Goal: Check status: Check status

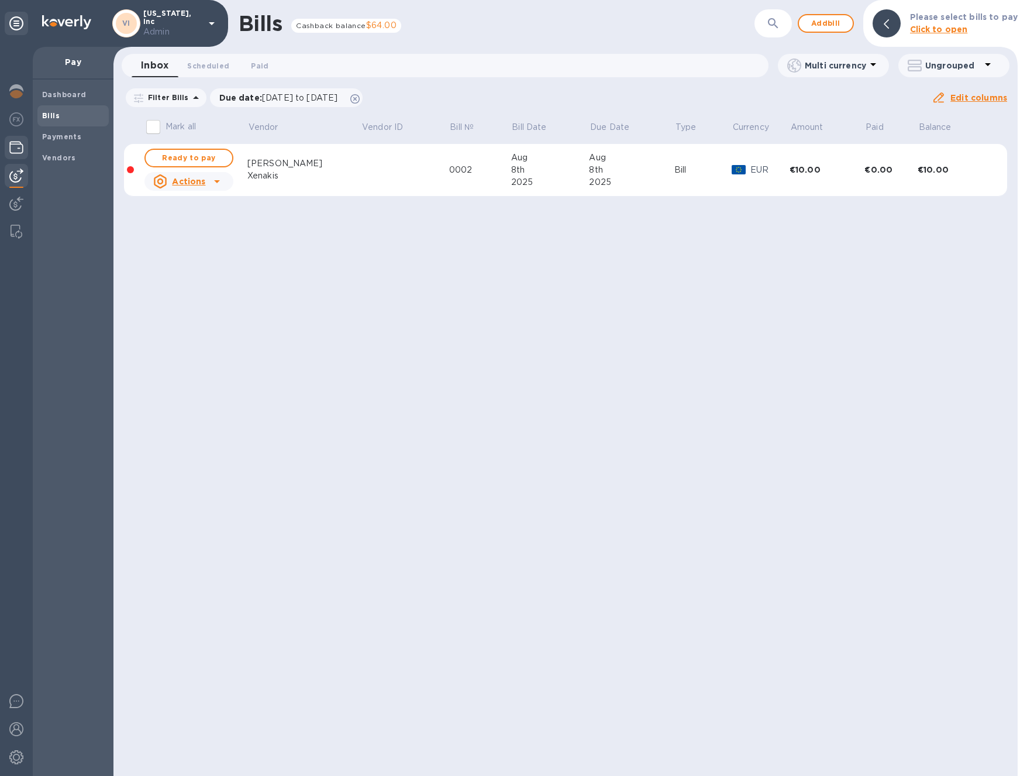
click at [5, 136] on div at bounding box center [16, 149] width 23 height 26
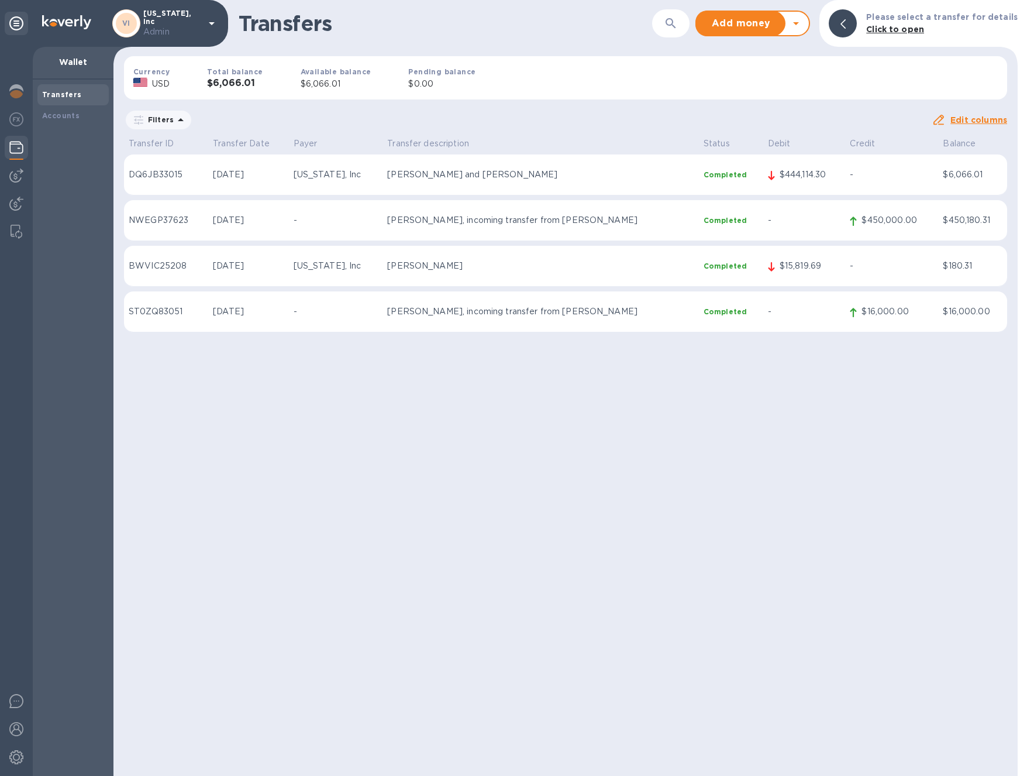
click at [704, 171] on p "Completed" at bounding box center [731, 175] width 55 height 10
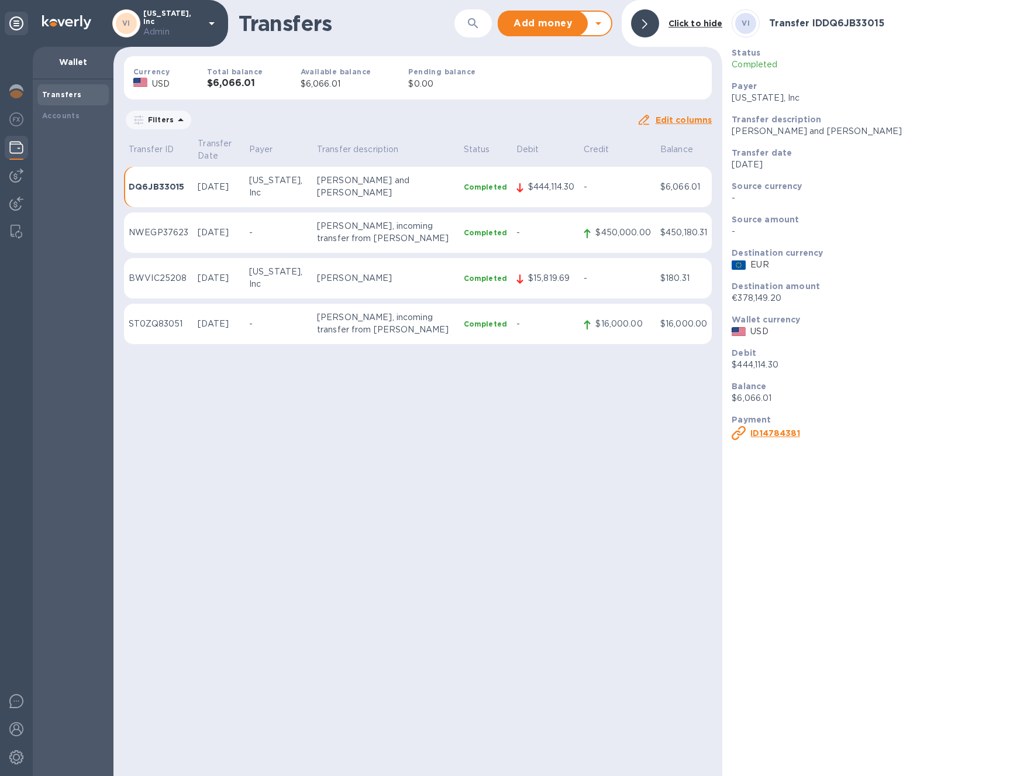
click at [433, 167] on td "Claudia and Roy de Roo" at bounding box center [385, 187] width 147 height 41
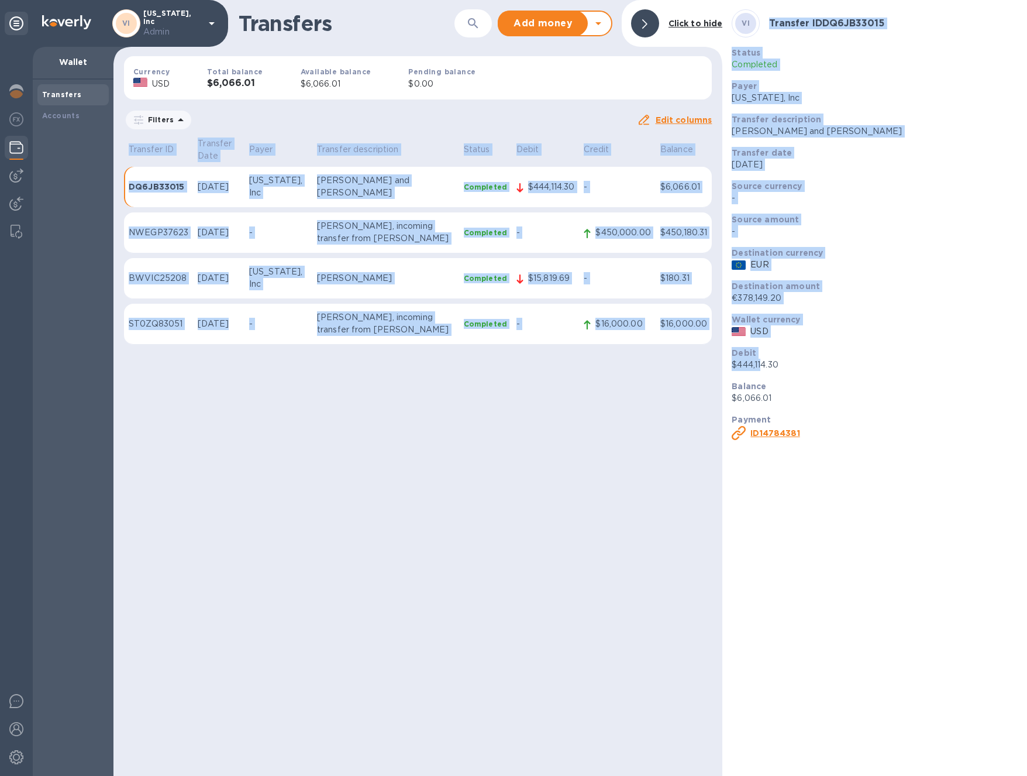
drag, startPoint x: 763, startPoint y: 364, endPoint x: 705, endPoint y: 364, distance: 57.9
click at [705, 364] on div "Transfers ​ Add money Withdraw money Click to hide Currency USD Total balance $…" at bounding box center [570, 388] width 914 height 776
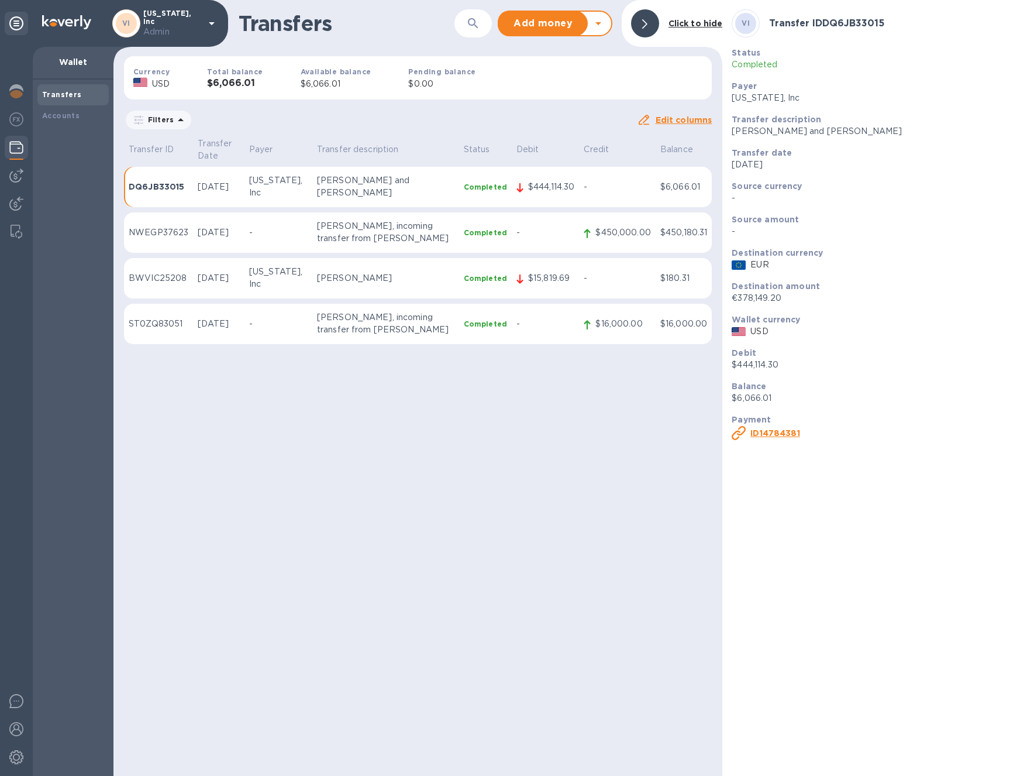
click at [705, 364] on div "Transfers ​ Add money Withdraw money Click to hide Currency USD Total balance $…" at bounding box center [417, 388] width 609 height 776
click at [57, 122] on div "Accounts" at bounding box center [72, 115] width 71 height 21
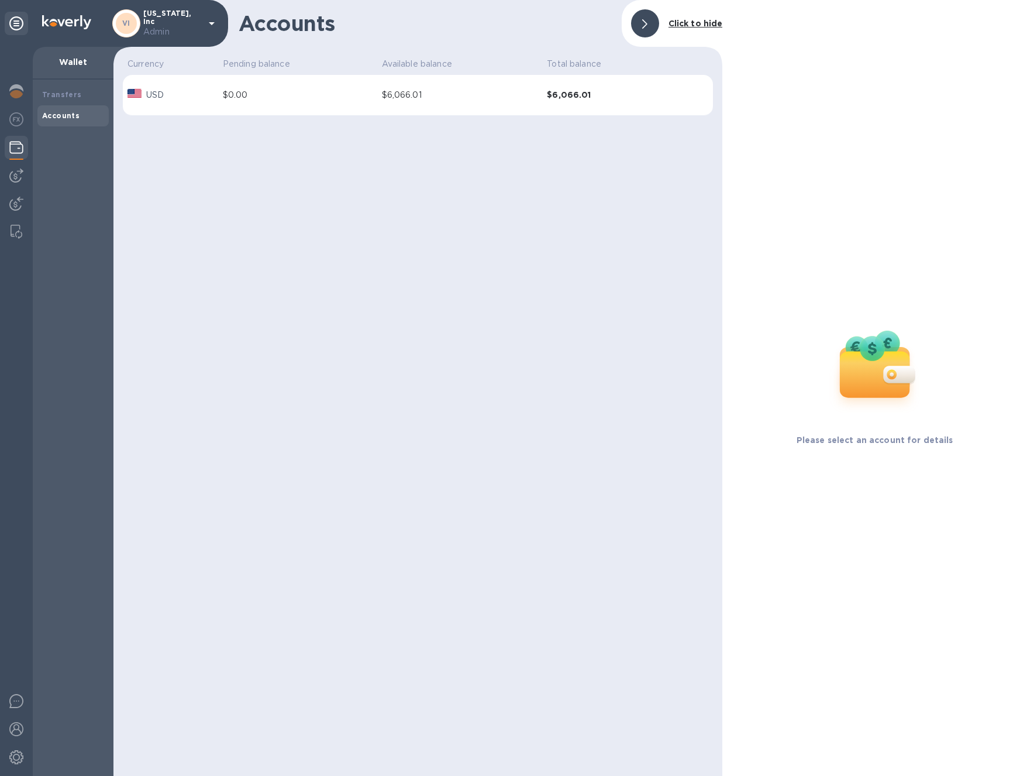
click at [309, 105] on td "$0.00" at bounding box center [297, 95] width 159 height 41
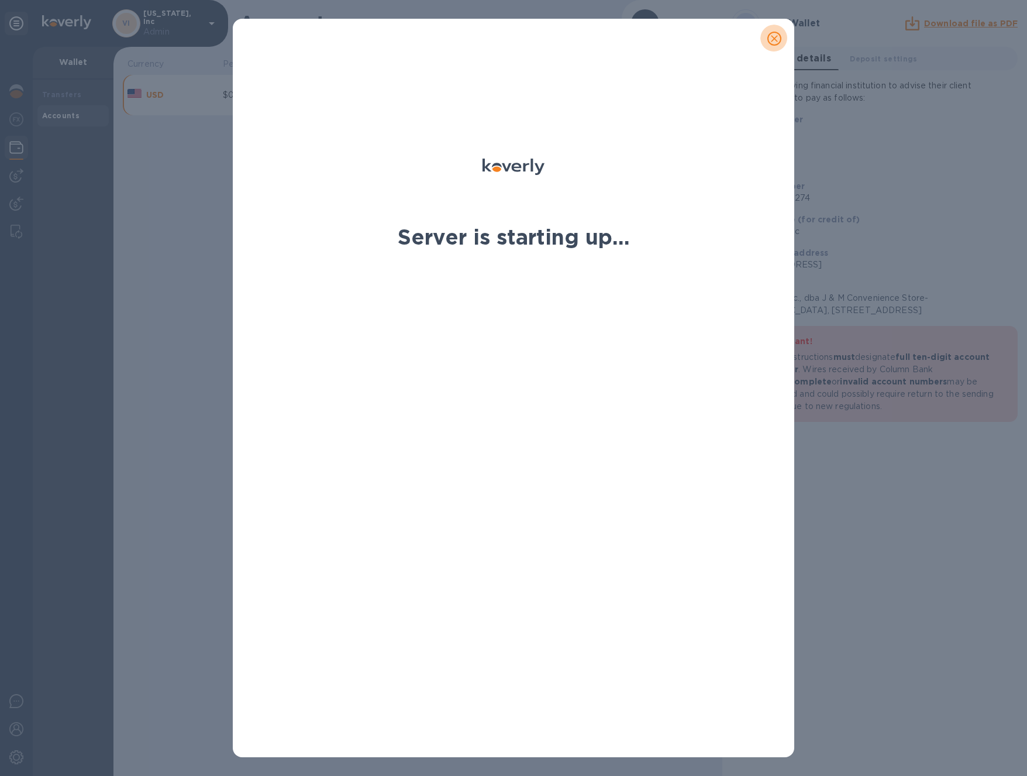
click at [777, 40] on icon "close" at bounding box center [774, 38] width 7 height 7
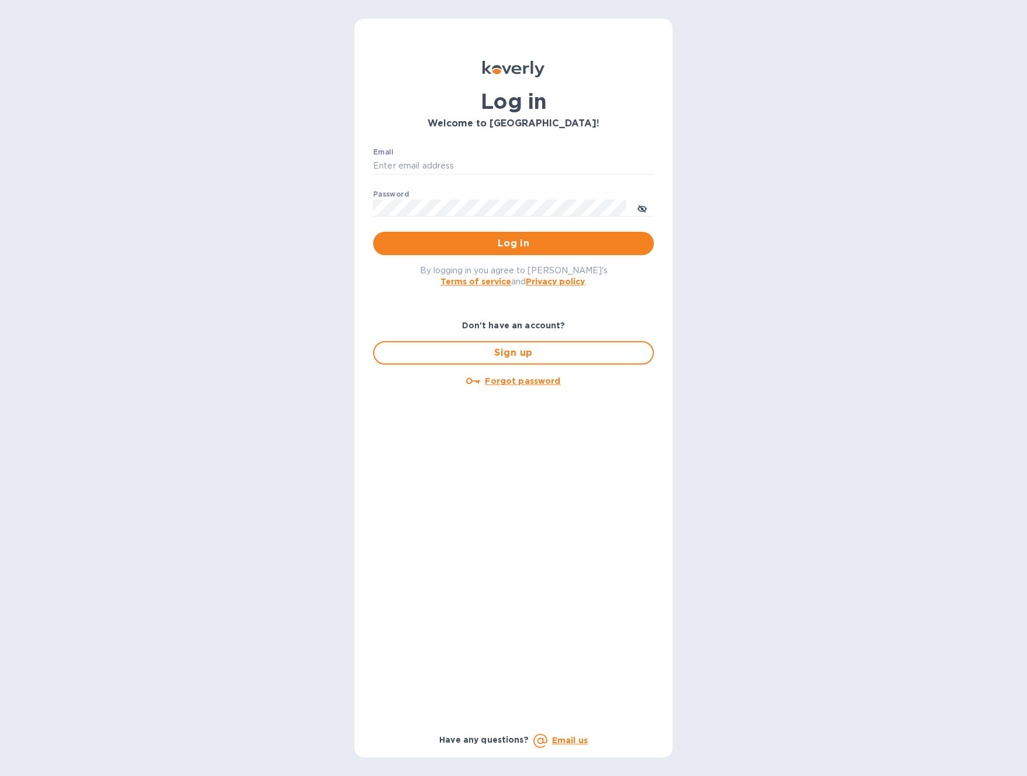
type input "dlasko@koverly.com"
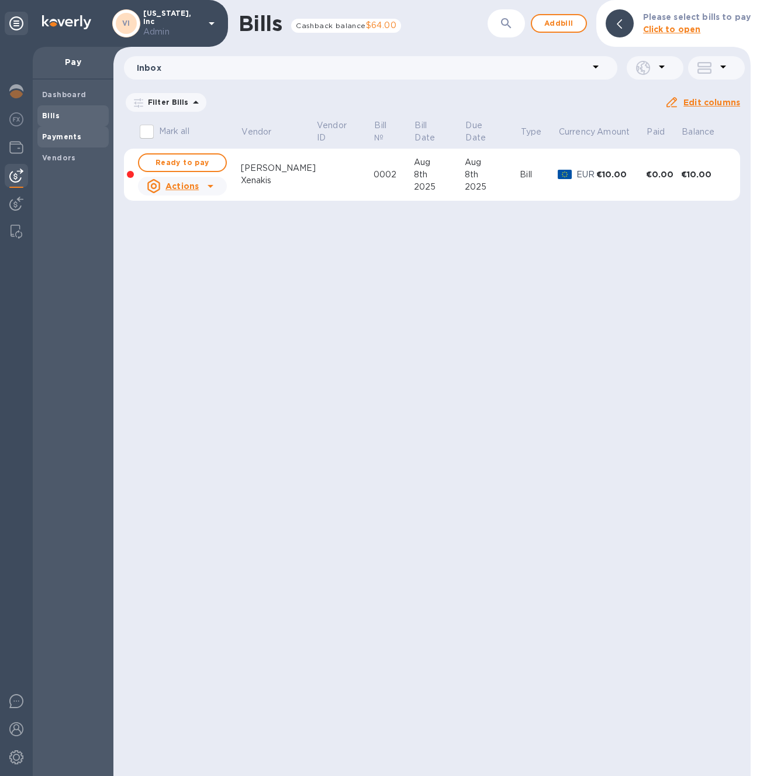
click at [57, 137] on b "Payments" at bounding box center [61, 136] width 39 height 9
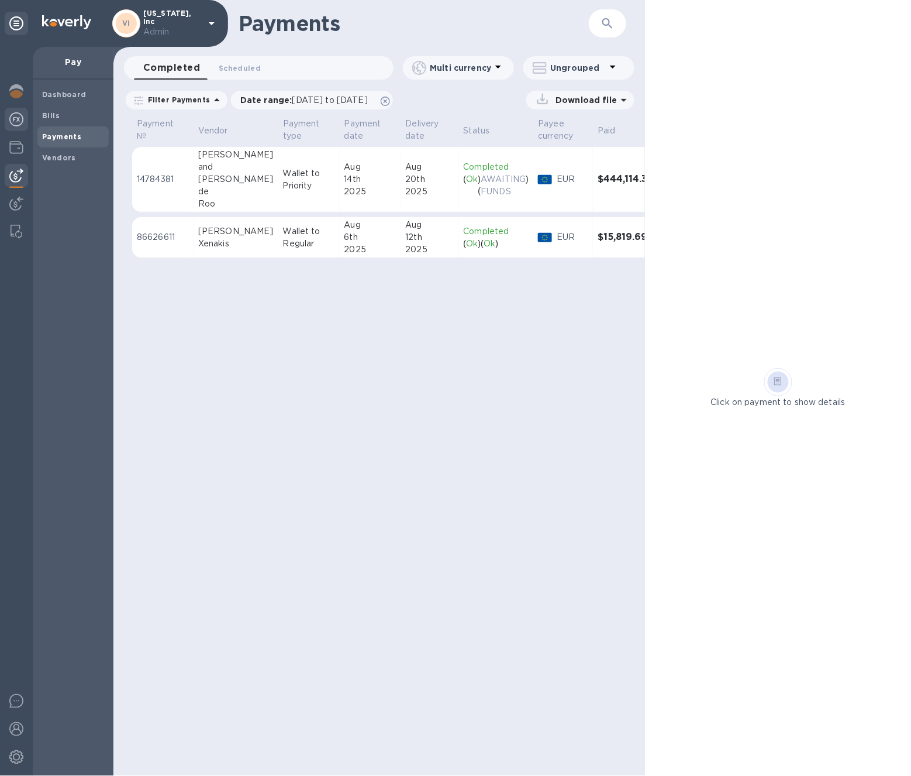
click at [20, 110] on div at bounding box center [16, 121] width 23 height 26
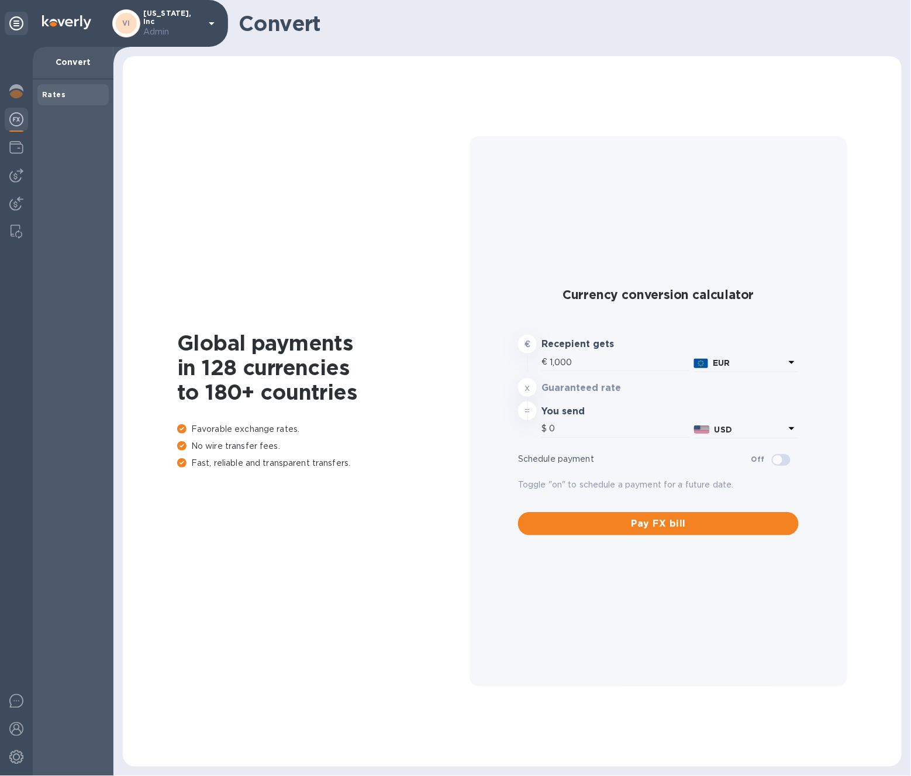
type input "1,170.62"
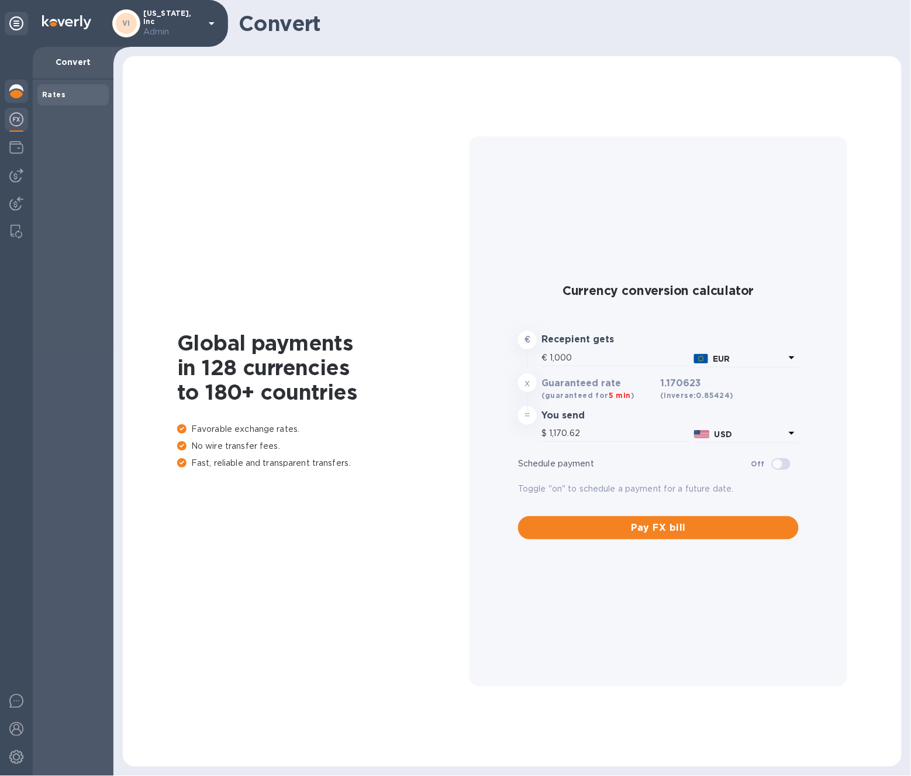
click at [12, 87] on img at bounding box center [16, 91] width 14 height 14
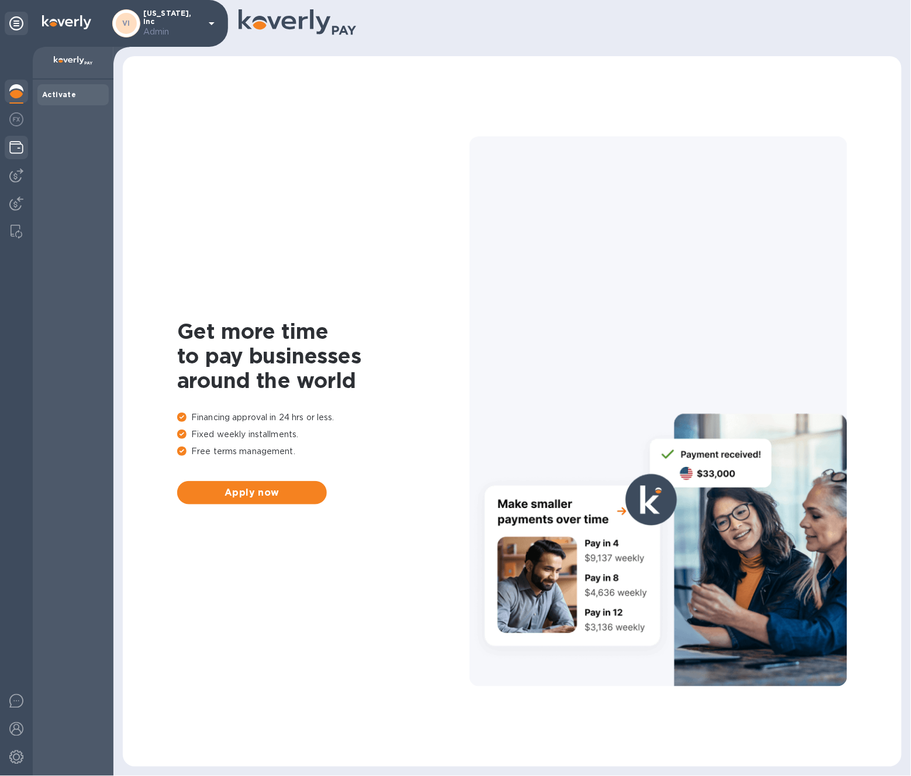
click at [20, 140] on img at bounding box center [16, 147] width 14 height 14
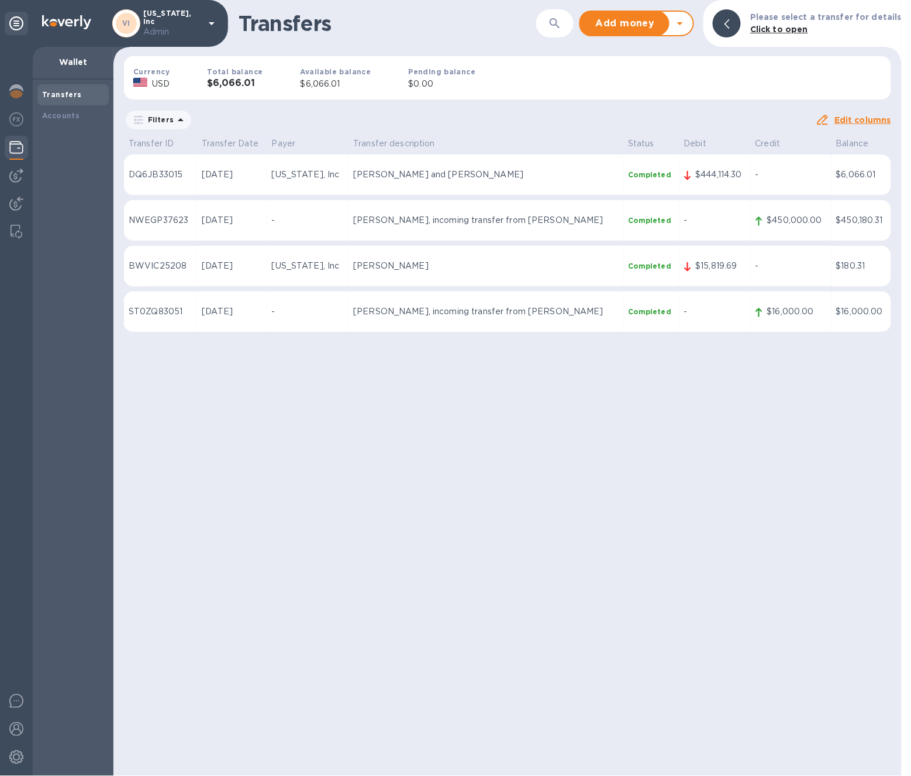
click at [262, 171] on p "Aug 14th 2025" at bounding box center [232, 174] width 60 height 12
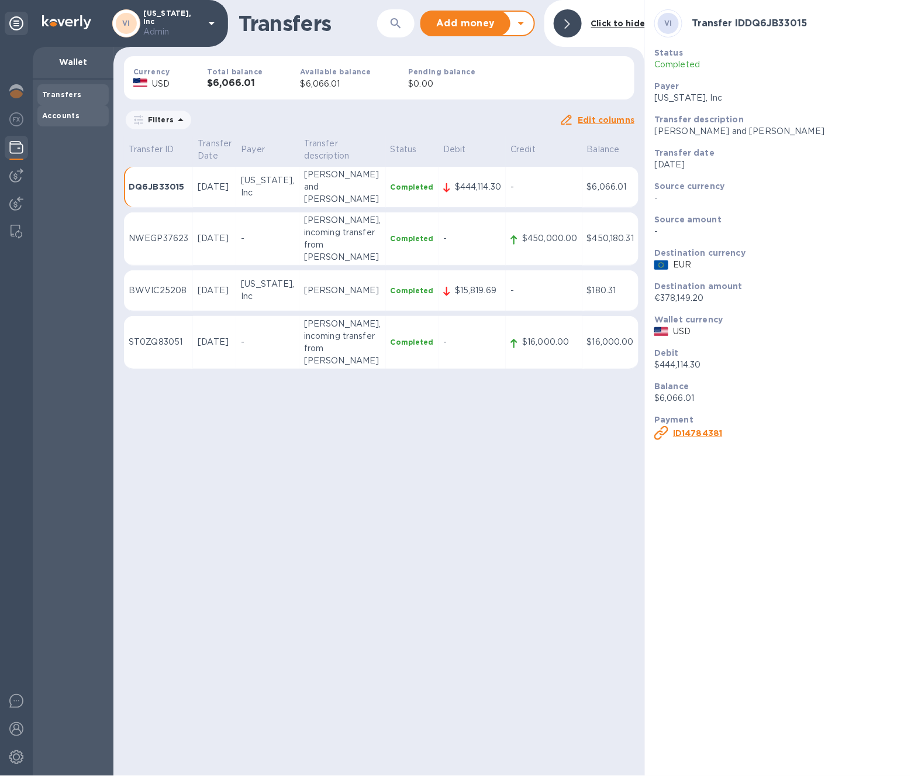
click at [73, 115] on b "Accounts" at bounding box center [60, 115] width 37 height 9
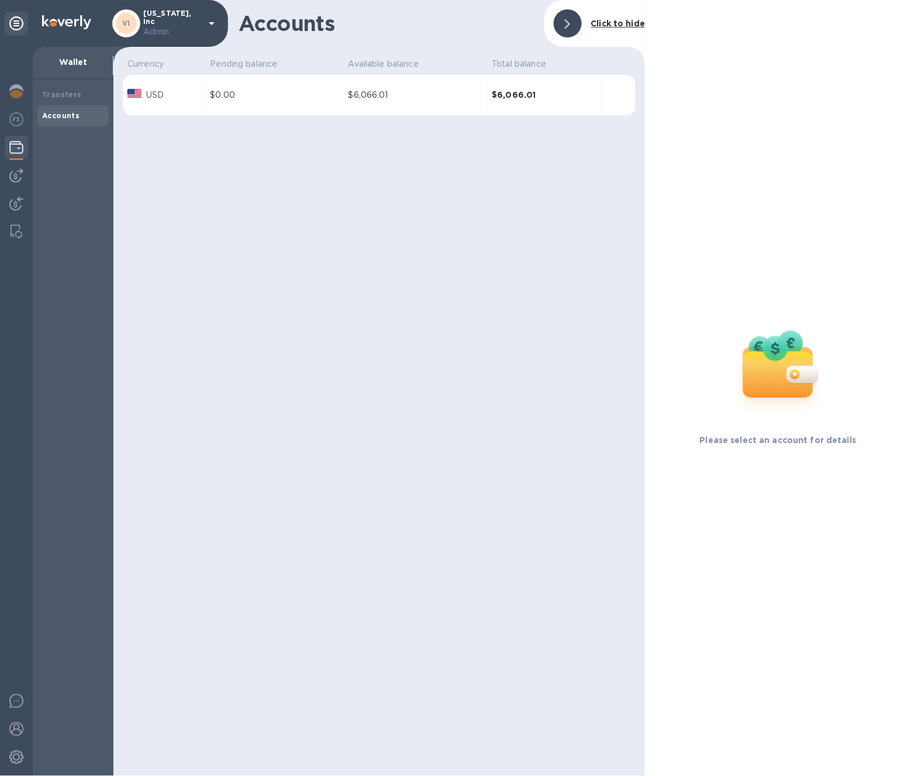
click at [430, 75] on td "$6,066.01" at bounding box center [416, 95] width 144 height 41
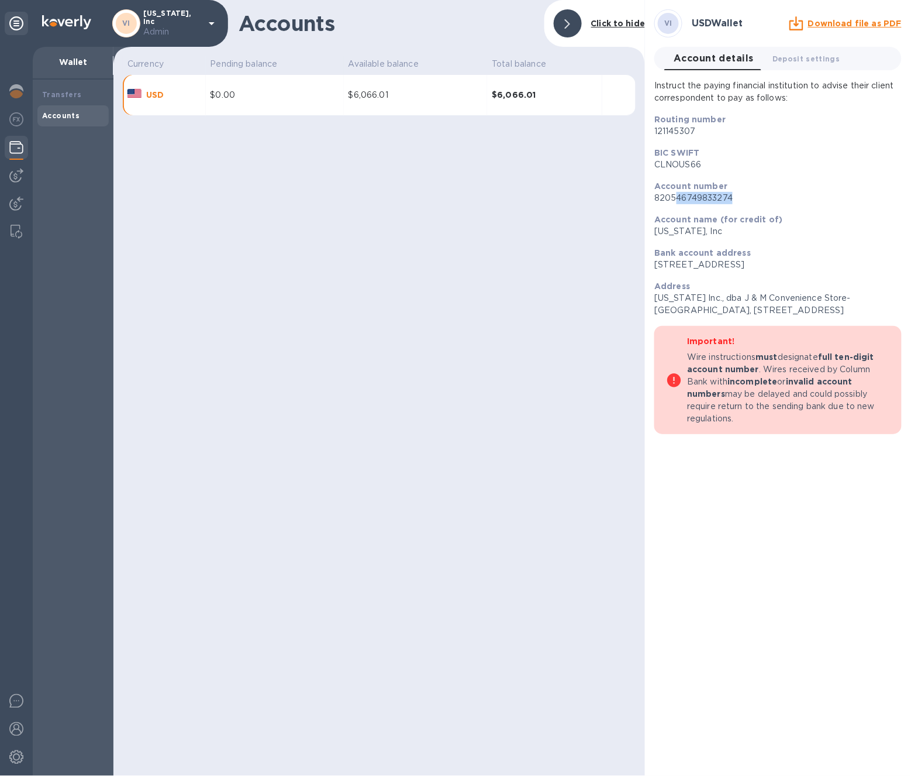
drag, startPoint x: 733, startPoint y: 198, endPoint x: 678, endPoint y: 201, distance: 55.0
click at [677, 201] on p "820546749833274" at bounding box center [778, 198] width 247 height 12
drag, startPoint x: 701, startPoint y: 134, endPoint x: 646, endPoint y: 134, distance: 55.0
click at [646, 134] on div "VI USD Wallet Download file as PDF Account details 0 Deposit settings 0 Instruc…" at bounding box center [778, 388] width 266 height 776
copy p "121145307"
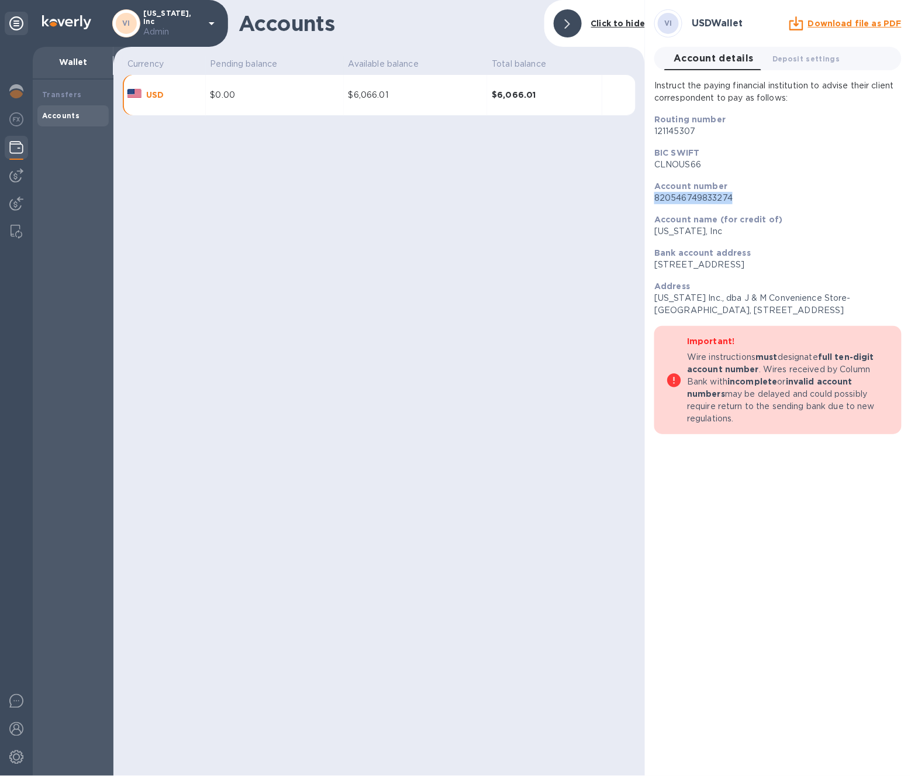
drag, startPoint x: 736, startPoint y: 197, endPoint x: 650, endPoint y: 199, distance: 85.4
click at [650, 199] on div "Account number 820546749833274" at bounding box center [778, 191] width 257 height 33
copy p "820546749833274"
drag, startPoint x: 854, startPoint y: 297, endPoint x: 859, endPoint y: 322, distance: 25.0
click at [760, 322] on div "Instruct the paying financial institution to advise their client correspondent …" at bounding box center [778, 257] width 257 height 364
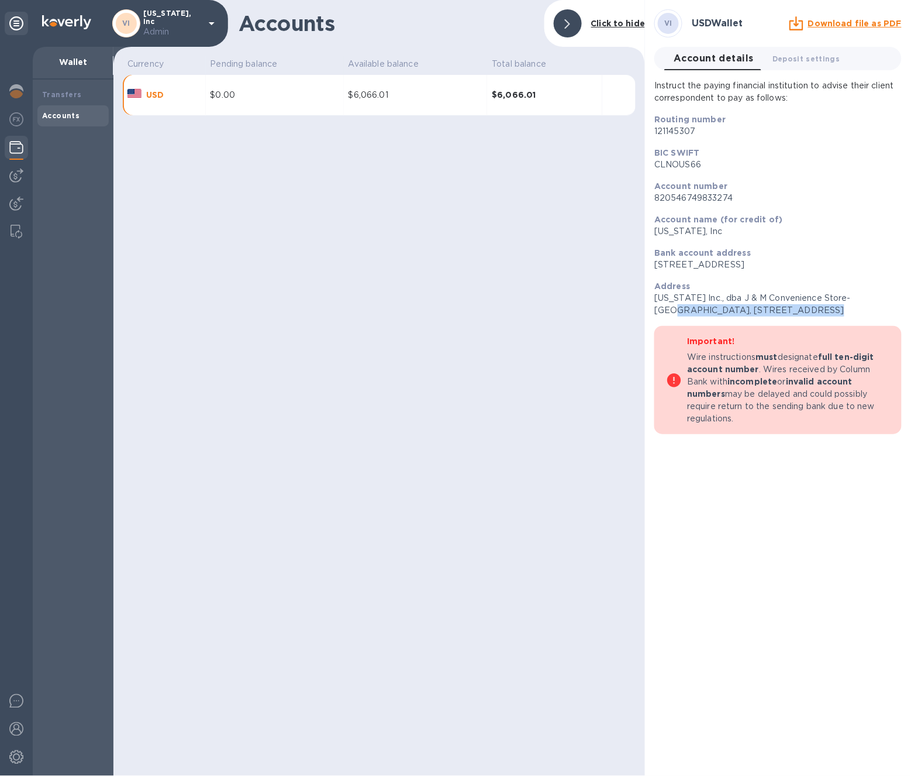
copy div "701 Salem Street, North Andover, MA, US 01845"
click at [15, 179] on img at bounding box center [16, 175] width 14 height 14
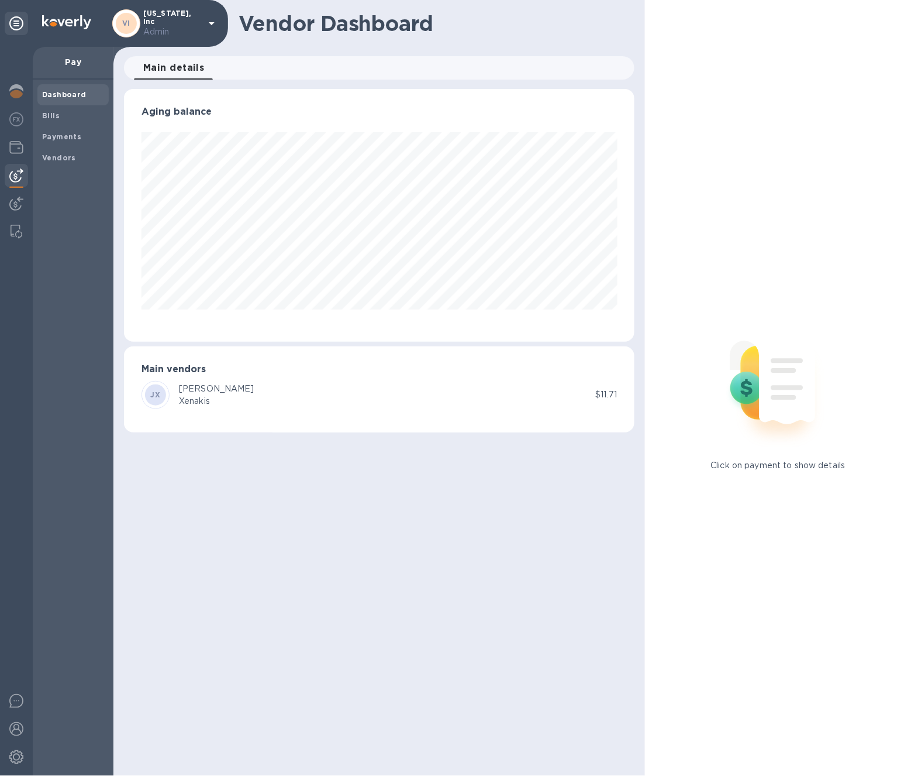
scroll to position [253, 511]
click at [87, 132] on span "Payments" at bounding box center [73, 137] width 62 height 12
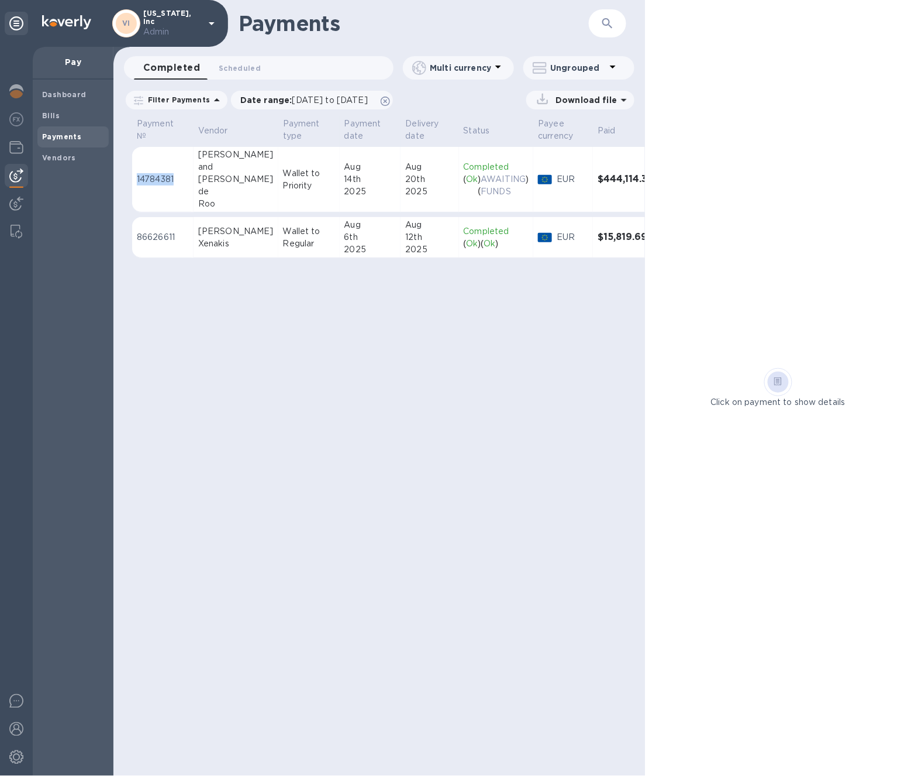
drag, startPoint x: 180, startPoint y: 175, endPoint x: 132, endPoint y: 176, distance: 48.6
click at [132, 176] on table "Payment № Vendor Payment type Payment date Delivery date Status Payee currency …" at bounding box center [405, 192] width 546 height 153
copy table "Payment № Vendor Payment type Payment date Delivery date Status Payee currency …"
click at [466, 184] on p "Ok" at bounding box center [472, 185] width 12 height 25
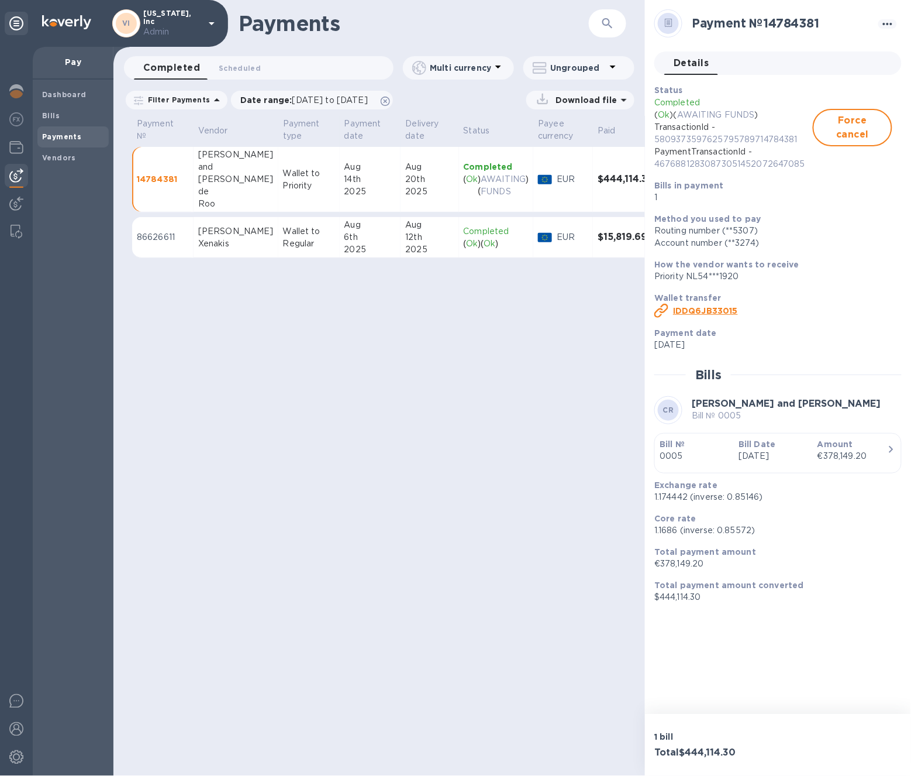
click at [345, 179] on div "14th" at bounding box center [371, 179] width 52 height 12
drag, startPoint x: 812, startPoint y: 160, endPoint x: 654, endPoint y: 166, distance: 158.0
click at [655, 166] on p "46768812830873051452072647085" at bounding box center [734, 164] width 159 height 12
drag, startPoint x: 797, startPoint y: 142, endPoint x: 655, endPoint y: 139, distance: 142.2
click at [655, 139] on p "5809373597625795789714784381" at bounding box center [734, 139] width 159 height 12
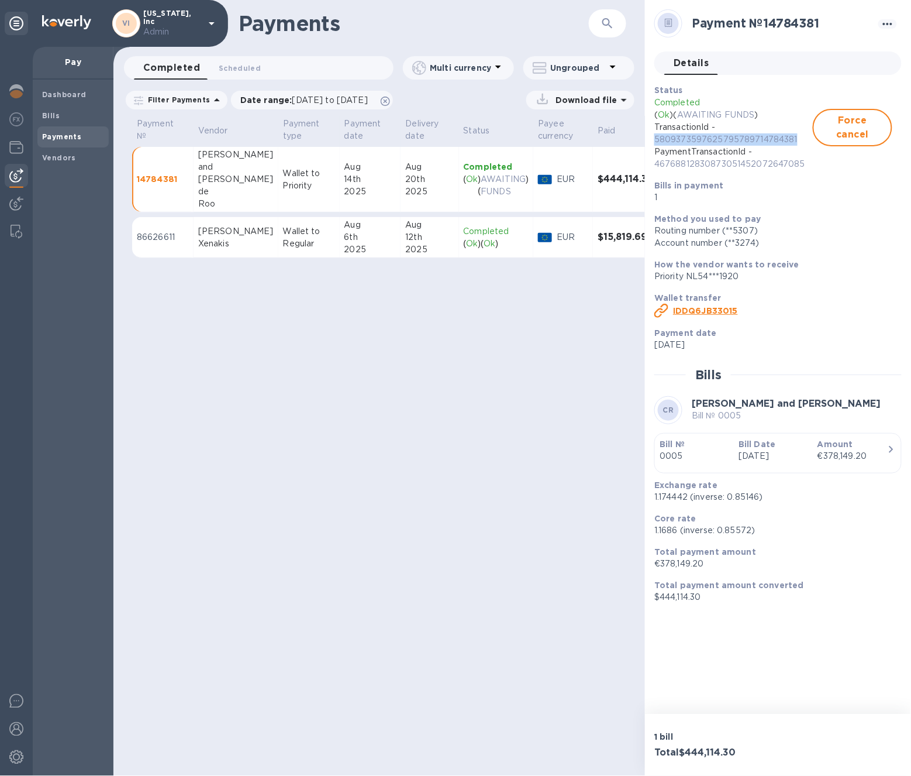
copy p "5809373597625795789714784381"
click at [147, 180] on p "14784381" at bounding box center [163, 179] width 52 height 12
copy p "14784381"
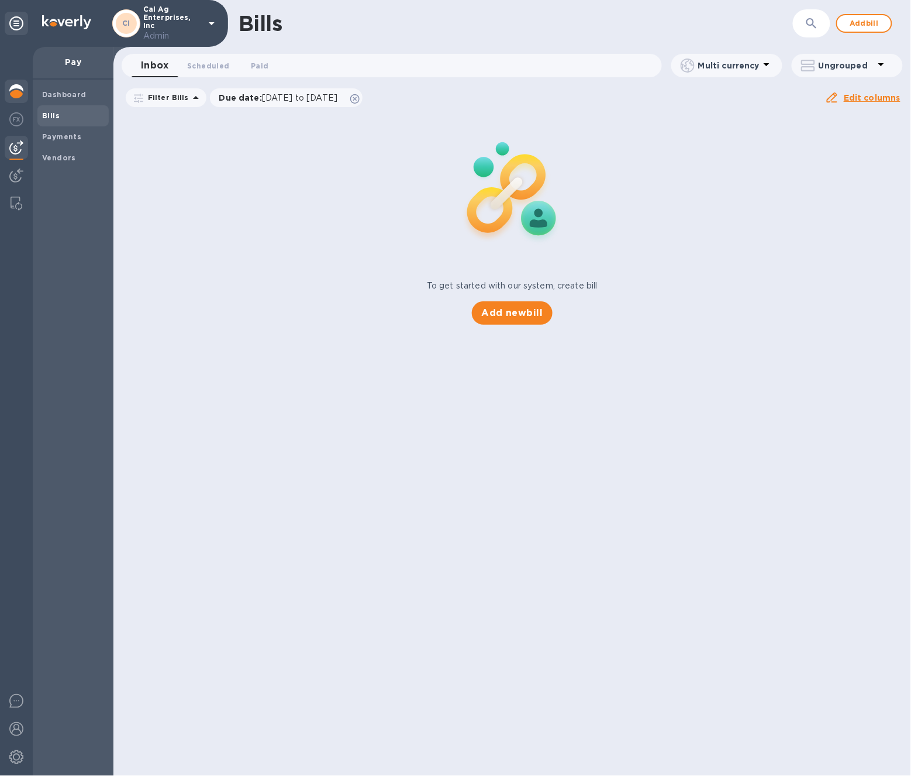
click at [8, 101] on div at bounding box center [16, 93] width 23 height 26
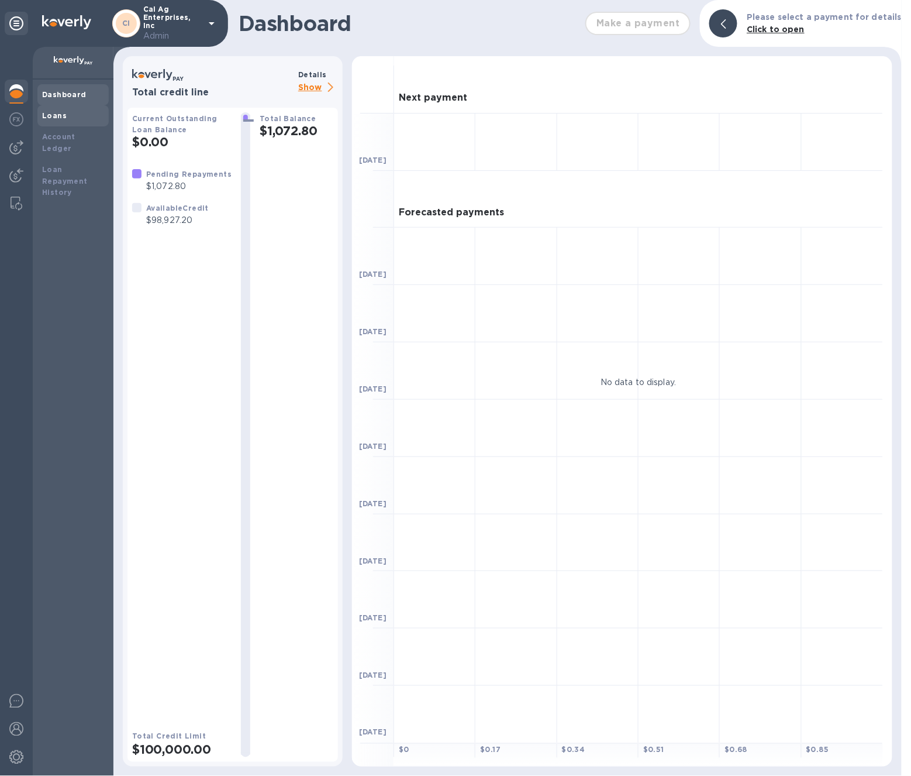
click at [55, 110] on div "Loans" at bounding box center [73, 116] width 62 height 12
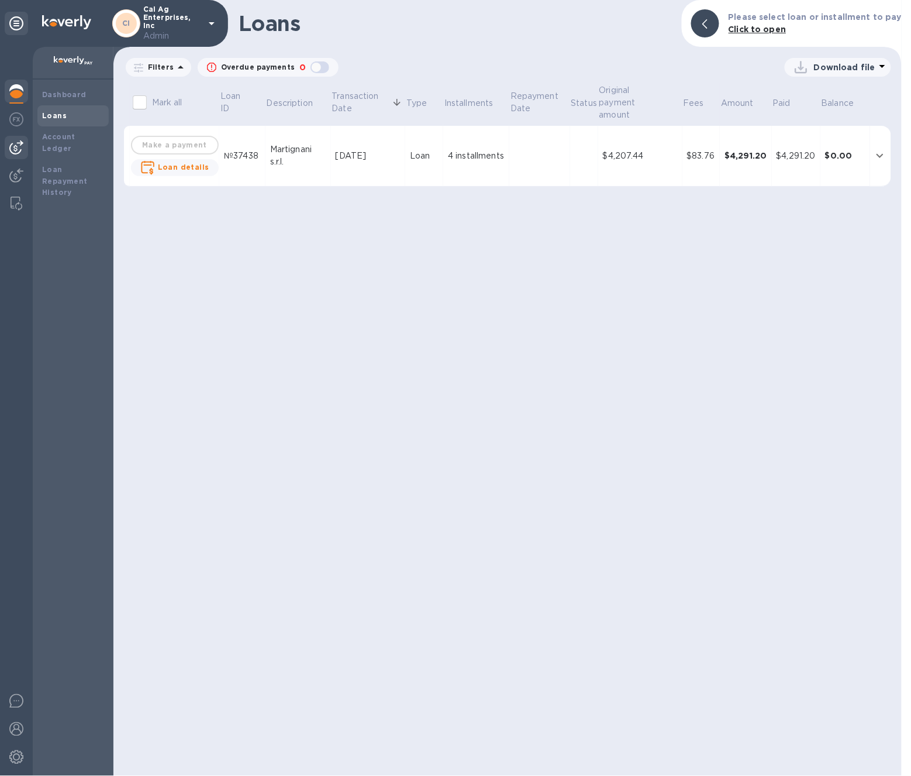
click at [12, 151] on img at bounding box center [16, 147] width 14 height 14
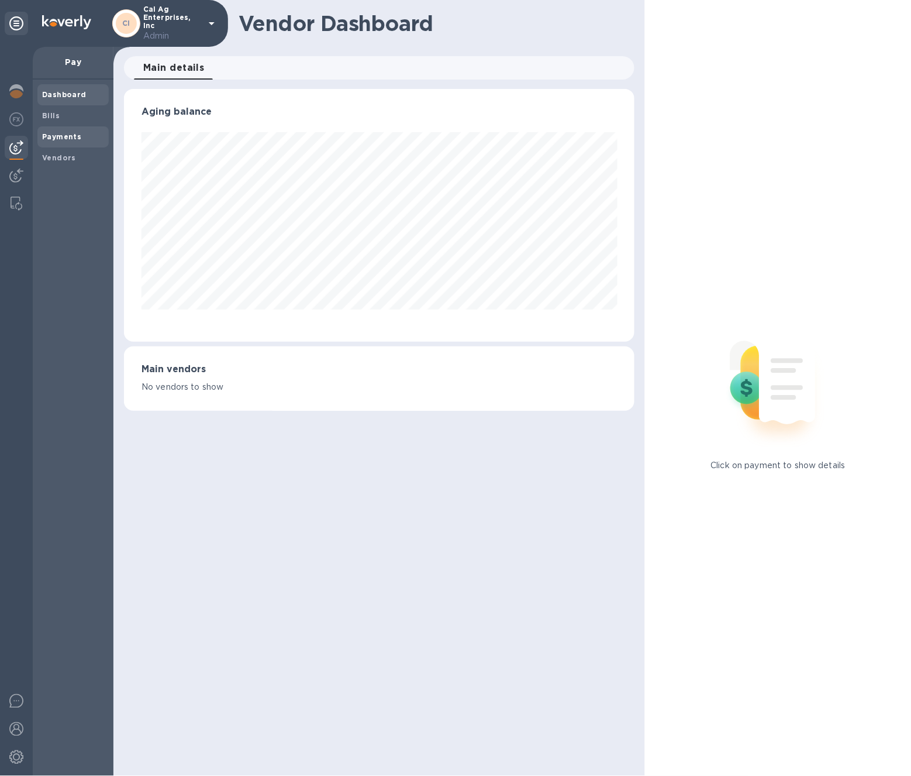
click at [76, 134] on b "Payments" at bounding box center [61, 136] width 39 height 9
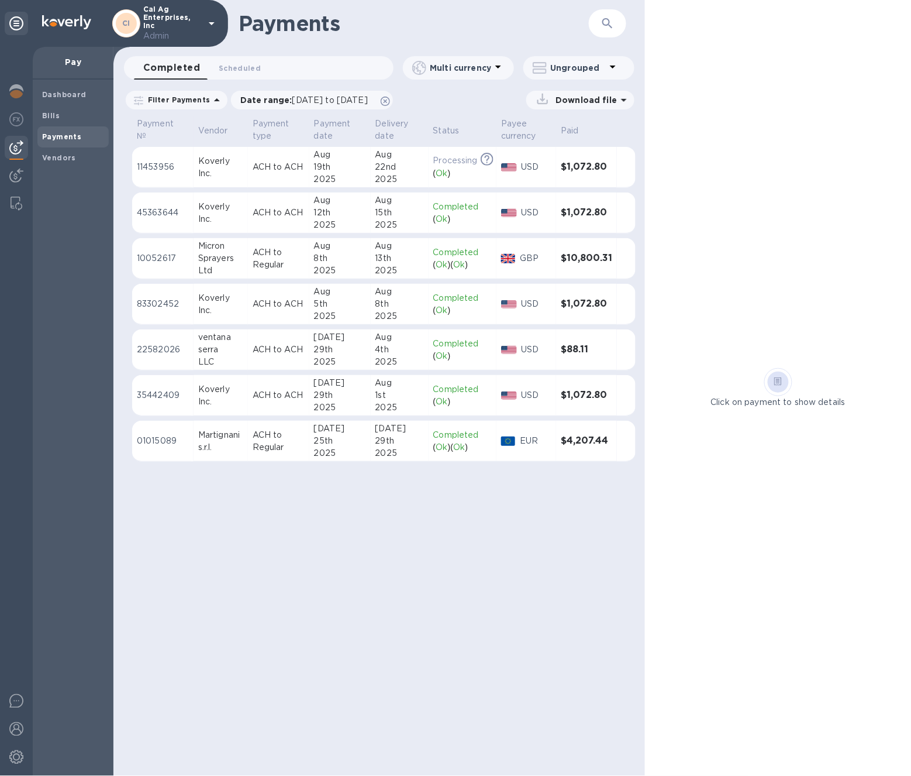
click at [298, 257] on p "ACH to Regular" at bounding box center [279, 258] width 52 height 25
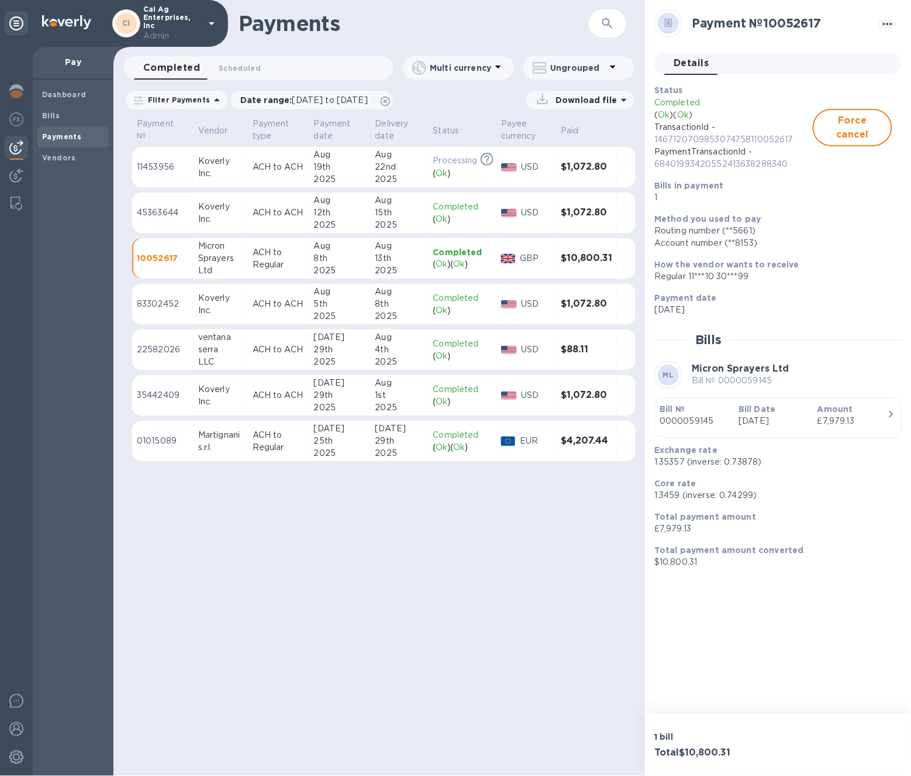
click at [217, 25] on icon at bounding box center [212, 23] width 14 height 14
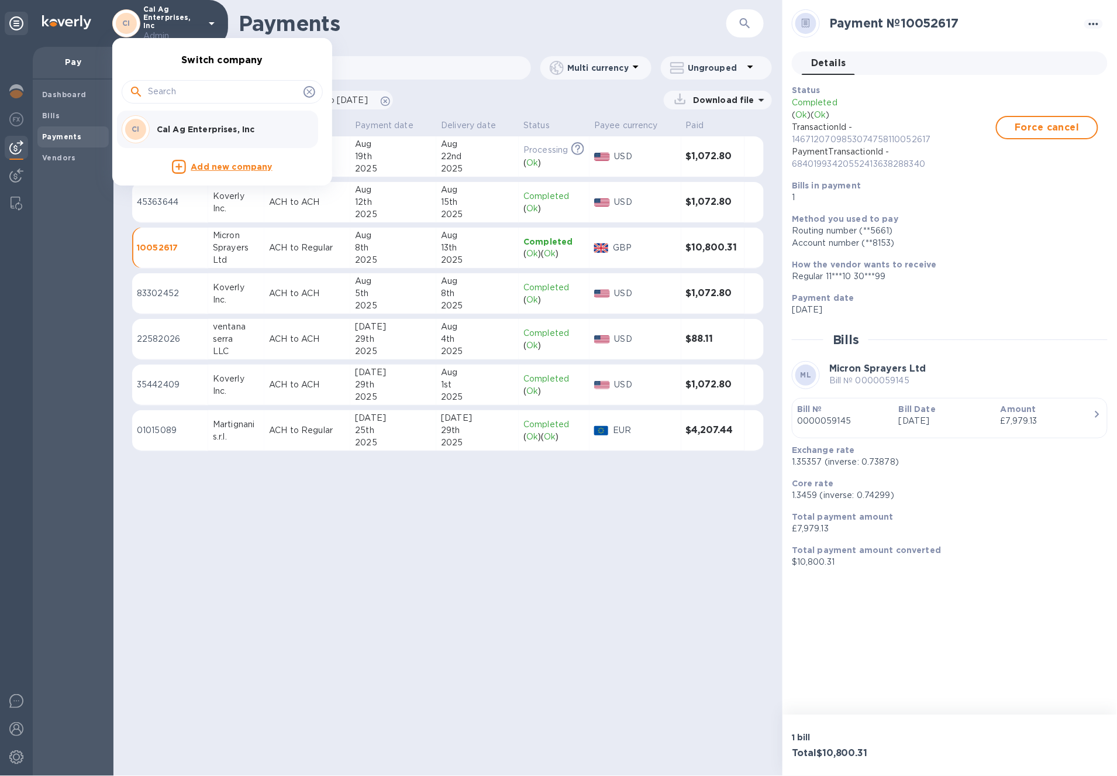
click at [584, 544] on div at bounding box center [558, 388] width 1117 height 776
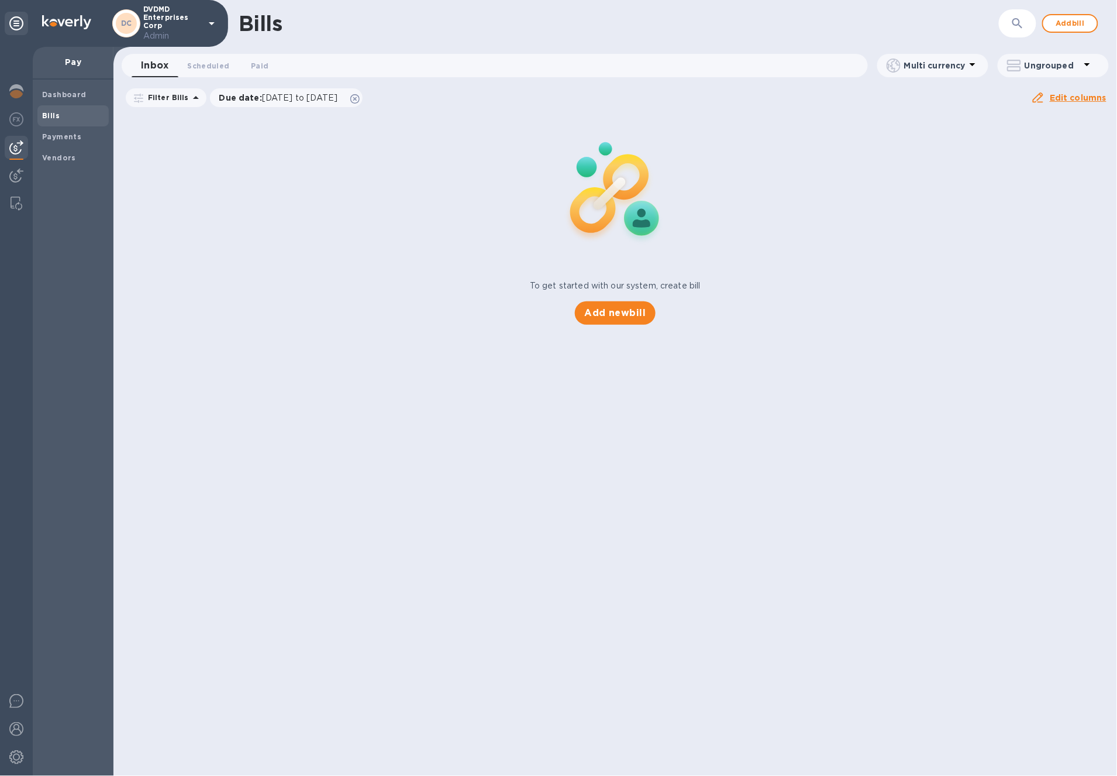
click at [83, 27] on img at bounding box center [66, 22] width 49 height 14
click at [18, 88] on img at bounding box center [16, 91] width 14 height 14
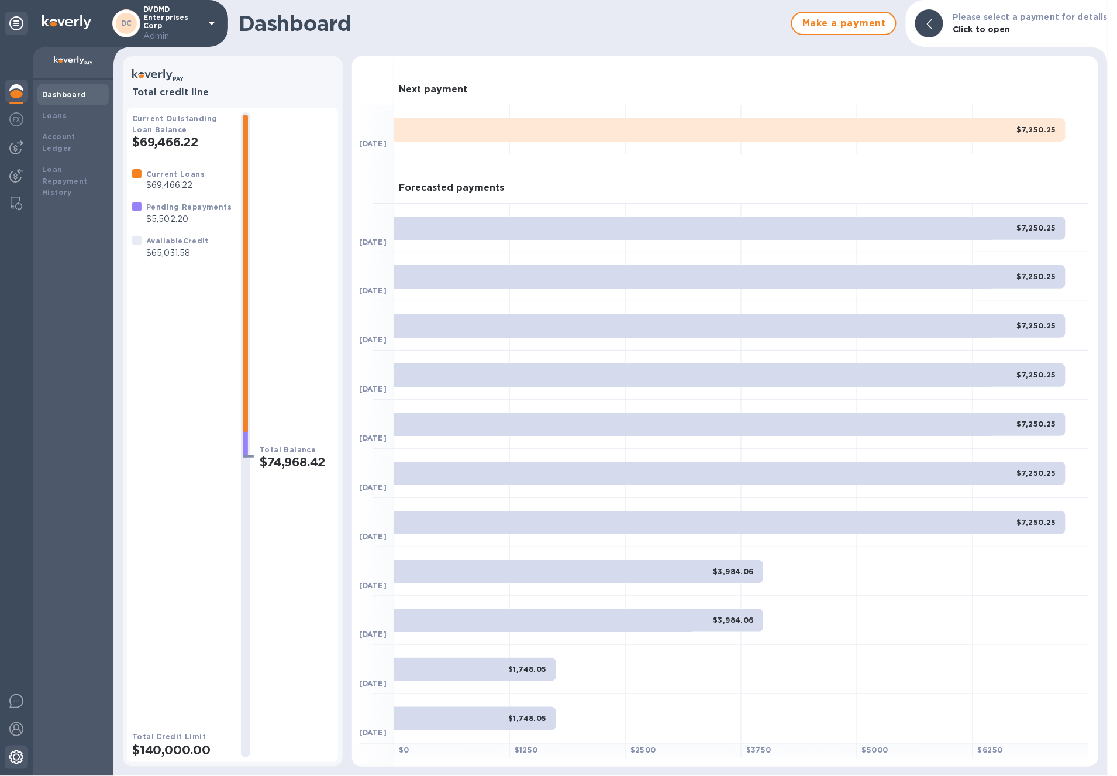
click at [18, 761] on img at bounding box center [16, 757] width 14 height 14
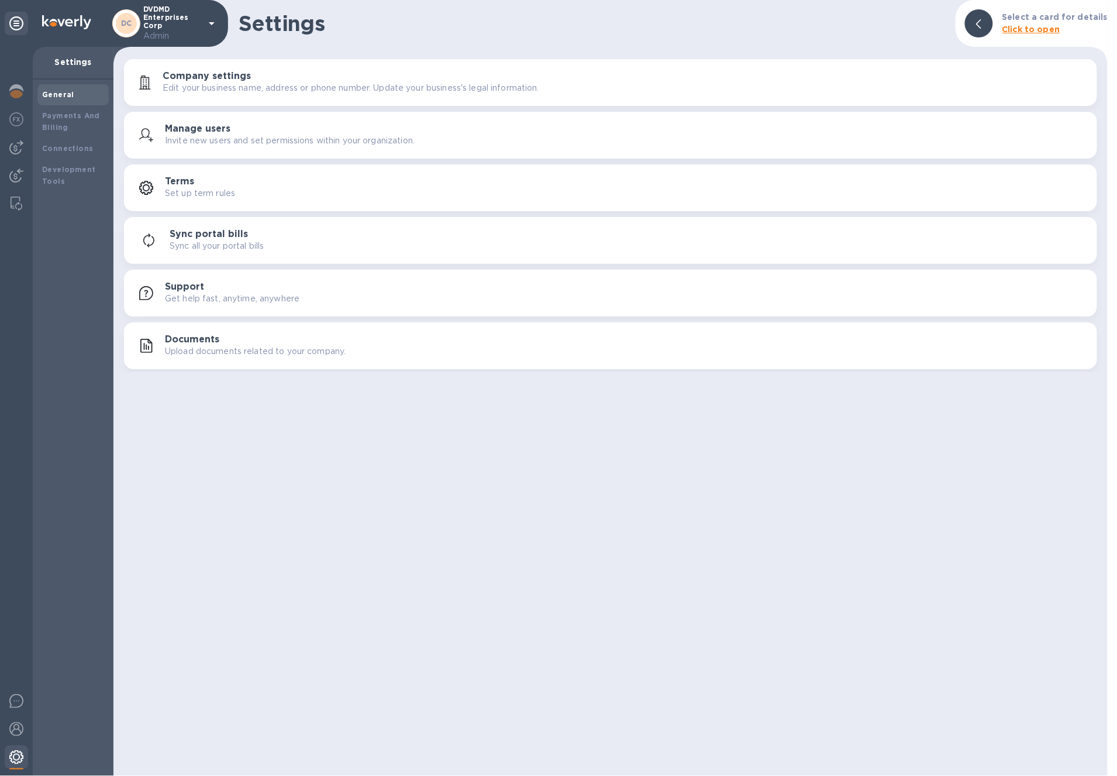
click at [18, 761] on img at bounding box center [16, 757] width 14 height 14
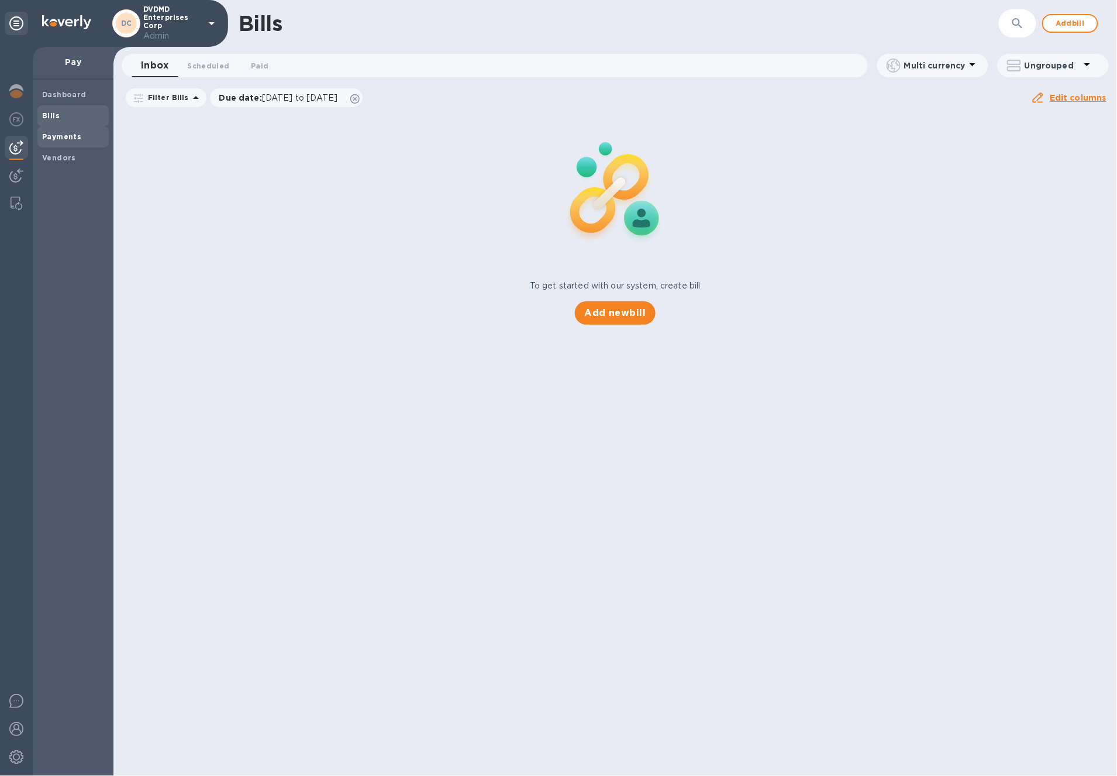
click at [77, 137] on b "Payments" at bounding box center [61, 136] width 39 height 9
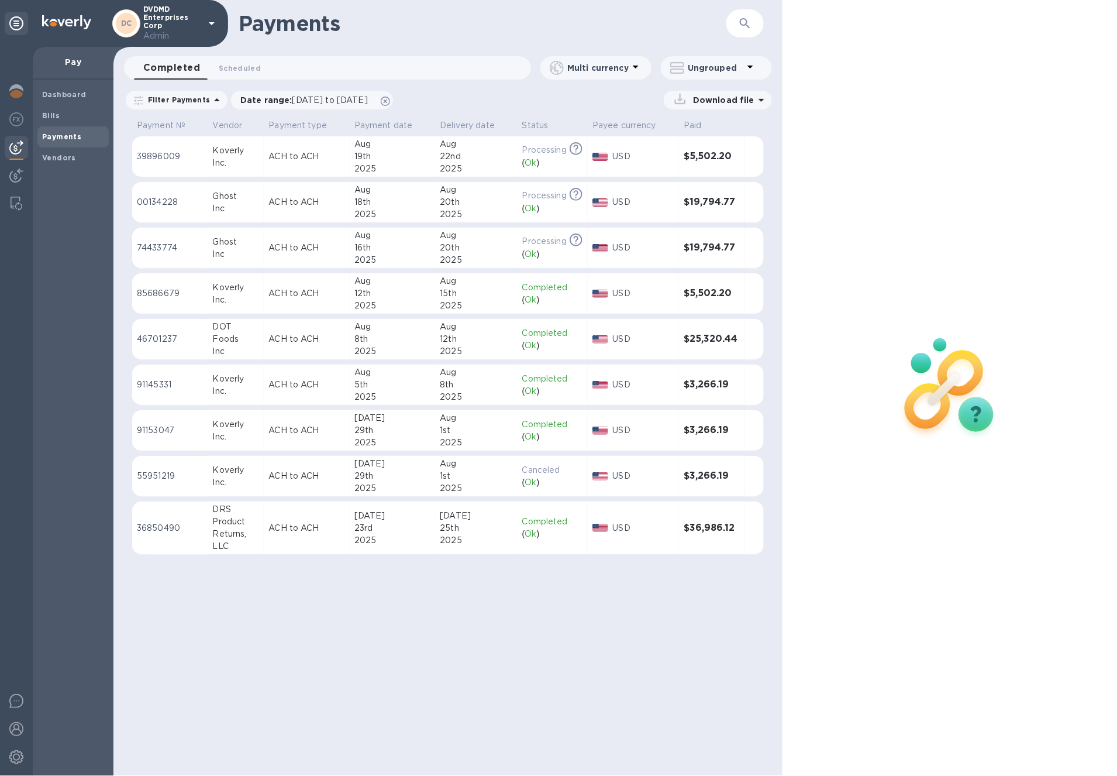
click at [479, 200] on div "20th" at bounding box center [476, 202] width 73 height 12
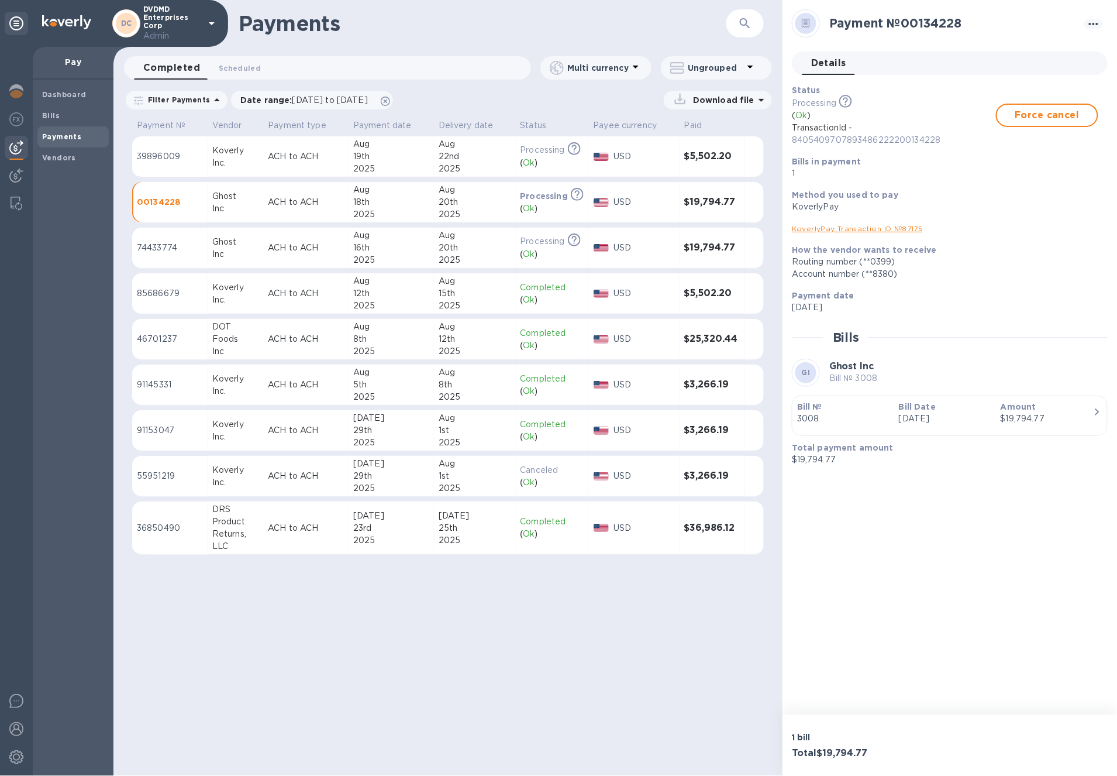
click at [457, 237] on div "Aug" at bounding box center [475, 235] width 73 height 12
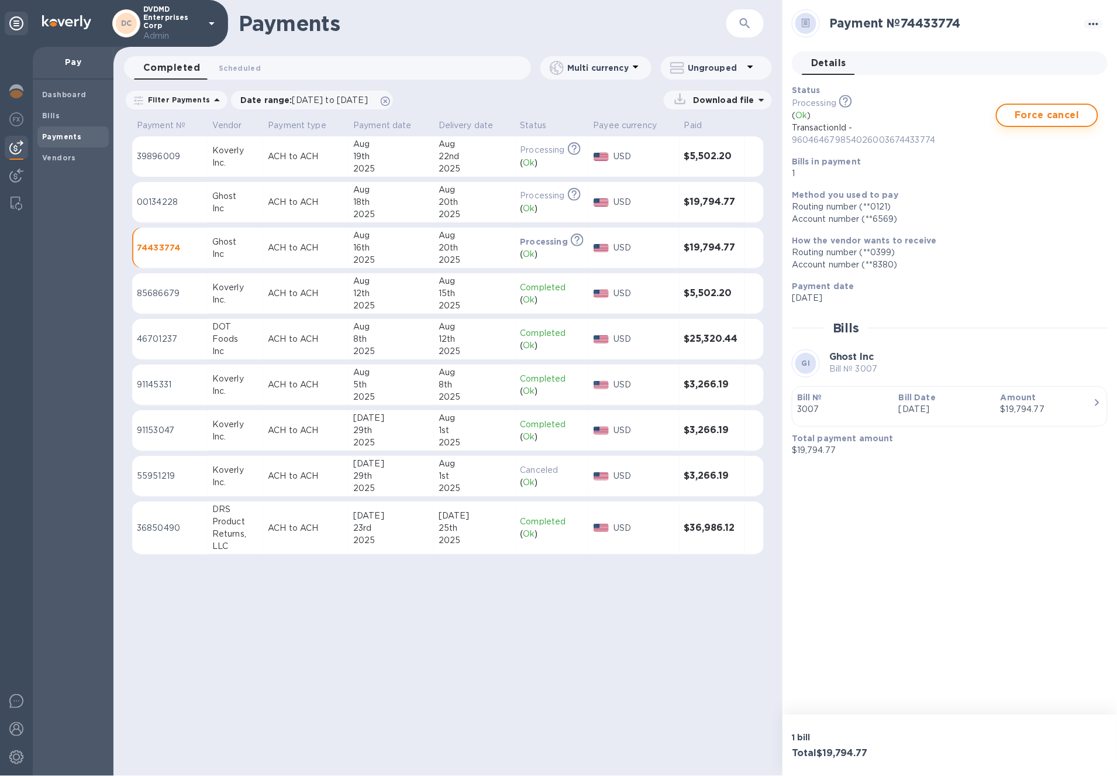
click at [1067, 119] on span "Force cancel" at bounding box center [1047, 115] width 81 height 14
click at [948, 128] on p "TransactionId - 960464679854026003674433774" at bounding box center [894, 133] width 204 height 25
drag, startPoint x: 945, startPoint y: 137, endPoint x: 787, endPoint y: 144, distance: 158.7
click at [787, 144] on div "Status Canceled ( Ok ) TransactionId - 960464679854026003674433774 Force cancel…" at bounding box center [945, 132] width 316 height 104
copy p "960464679854026003674433774"
